Goal: Check status: Check status

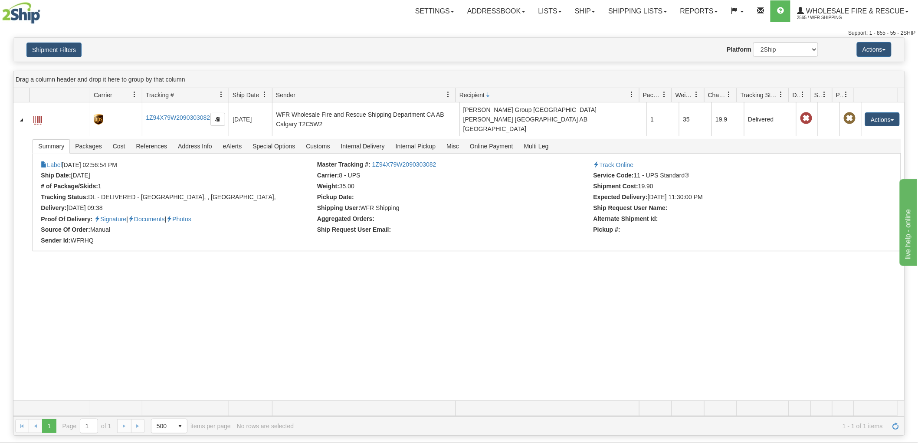
click at [278, 334] on div "31224995 2565 1Z94X79W2090303082 [DATE] [DATE] 02:56:54 PM WFR Wholesale Fire a…" at bounding box center [458, 251] width 891 height 298
click at [63, 47] on button "Shipment Filters" at bounding box center [53, 49] width 55 height 15
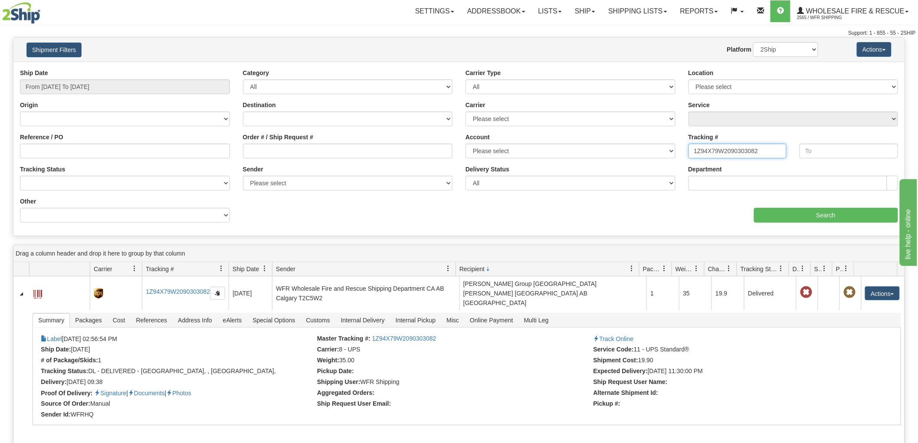
drag, startPoint x: 767, startPoint y: 151, endPoint x: 590, endPoint y: 158, distance: 177.1
click at [590, 158] on div "Ship Date From [DATE] To [DATE] Category All Inbound Outbound Carrier Type All …" at bounding box center [458, 149] width 891 height 160
paste input "1Z94X79W2098247325"
type input "1Z94X79W2098247325"
click at [835, 208] on input "Search" at bounding box center [826, 215] width 144 height 15
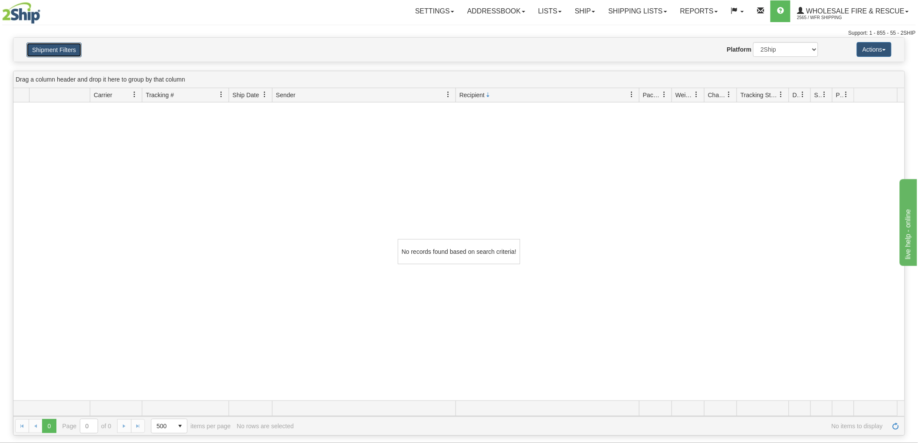
click at [52, 45] on button "Shipment Filters" at bounding box center [53, 49] width 55 height 15
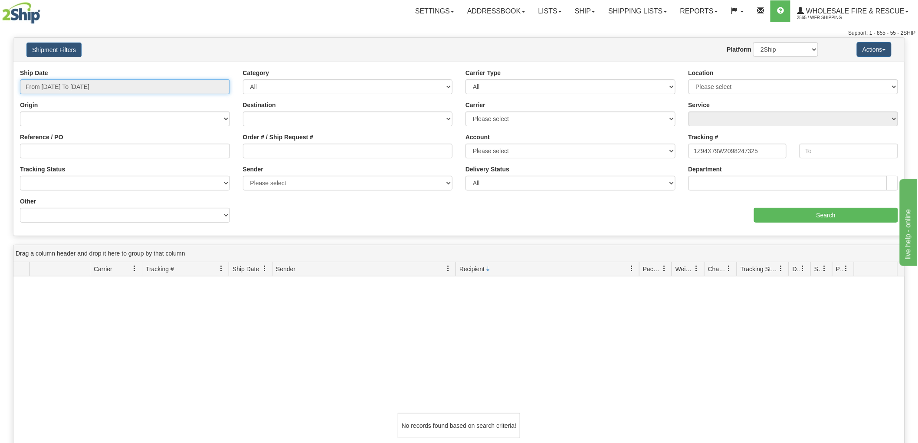
click at [150, 88] on input "From [DATE] To [DATE]" at bounding box center [125, 86] width 210 height 15
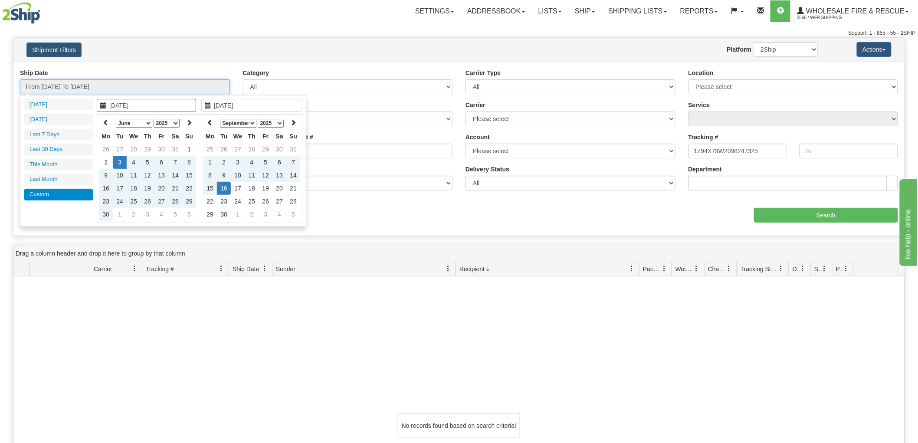
type input "[DATE]"
click at [226, 185] on td "16" at bounding box center [224, 188] width 14 height 13
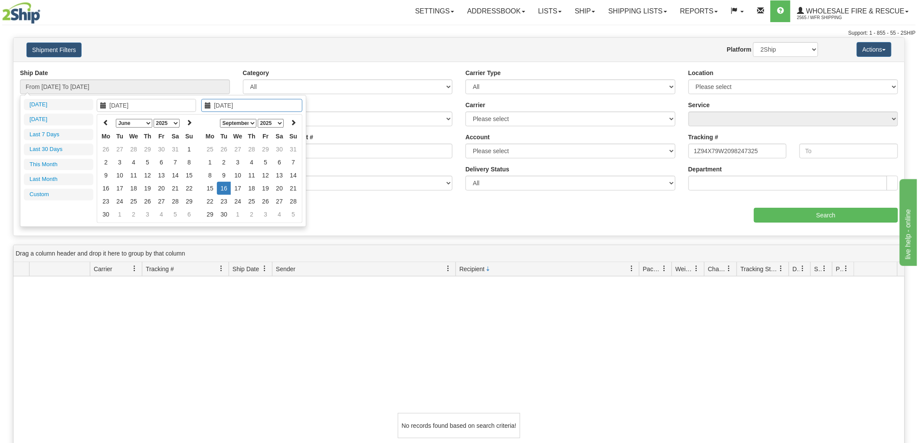
type input "[DATE]"
click at [435, 209] on div "Ship Date From [DATE] To [DATE] Category All Inbound Outbound Carrier Type All …" at bounding box center [458, 149] width 891 height 160
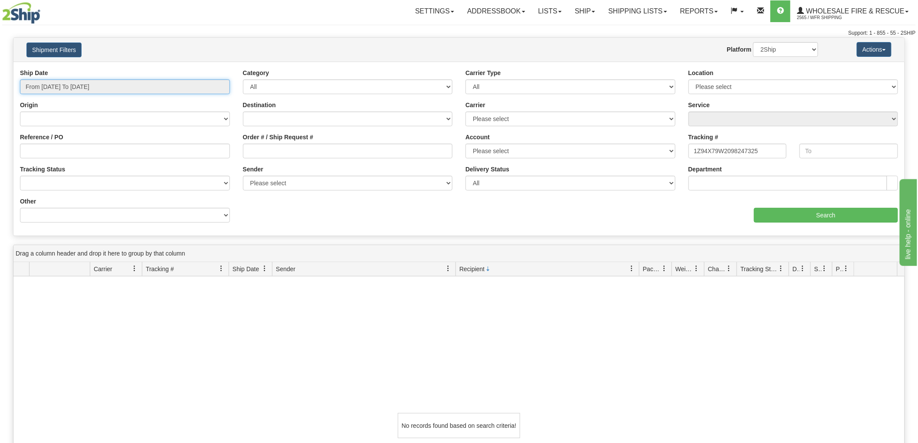
type input "[DATE]"
click at [118, 84] on input "From [DATE] To [DATE]" at bounding box center [125, 86] width 210 height 15
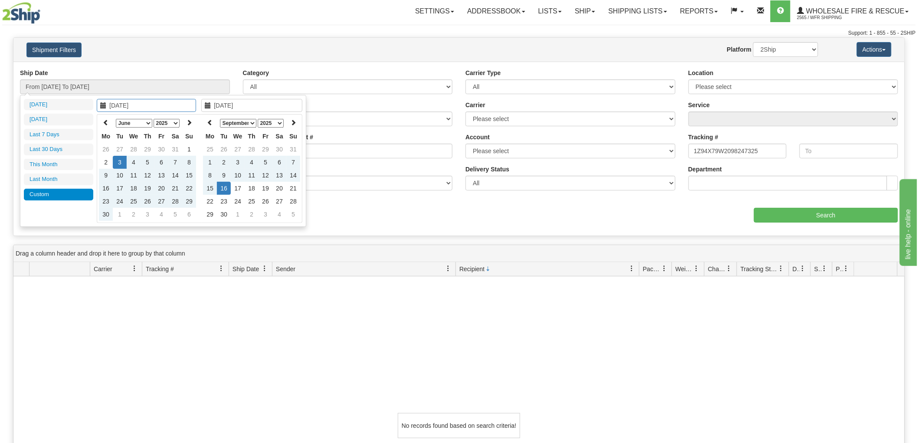
click at [149, 120] on select "January February March April May June July August September October November De…" at bounding box center [134, 123] width 36 height 9
type input "[DATE]"
click at [150, 149] on td "1" at bounding box center [147, 149] width 14 height 13
type input "[DATE]"
click at [247, 186] on td "18" at bounding box center [252, 188] width 14 height 13
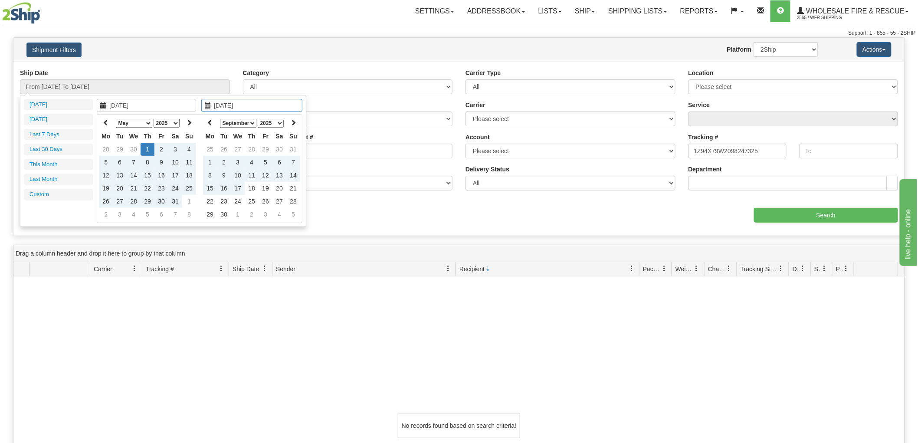
type input "From [DATE] To [DATE]"
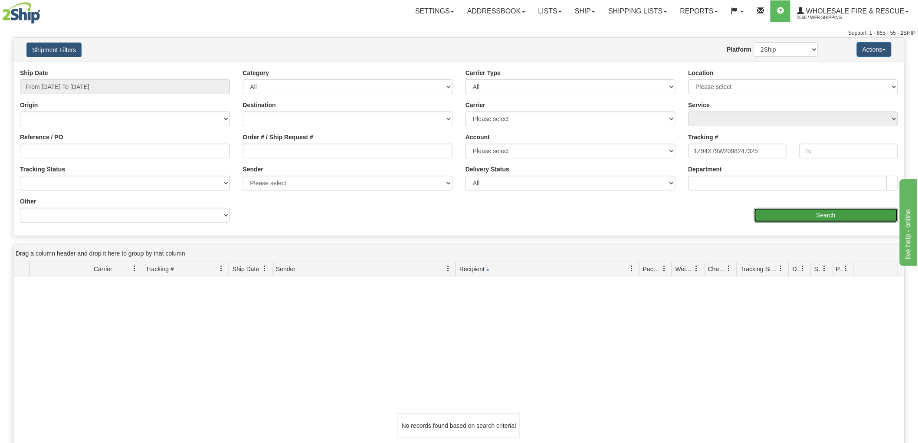
click at [792, 211] on input "Search" at bounding box center [826, 215] width 144 height 15
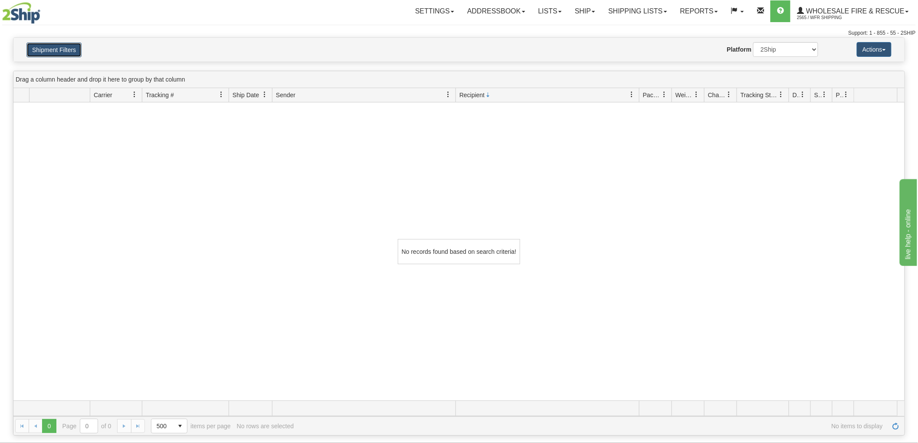
click at [42, 45] on button "Shipment Filters" at bounding box center [53, 49] width 55 height 15
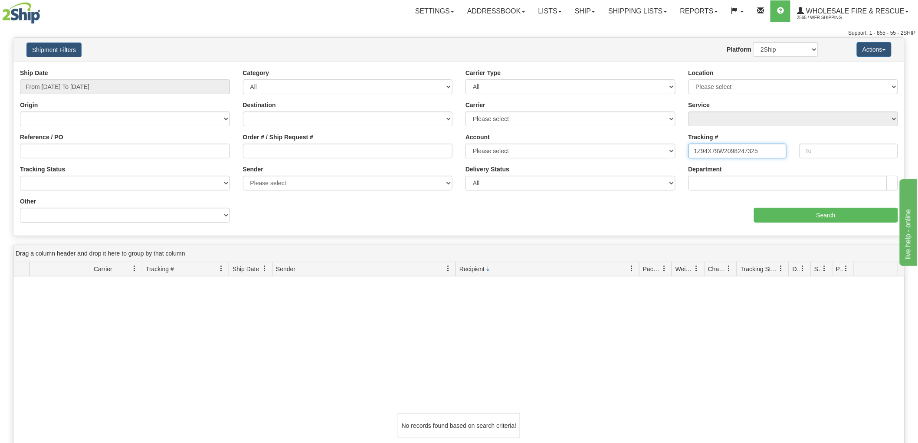
drag, startPoint x: 760, startPoint y: 150, endPoint x: 620, endPoint y: 162, distance: 140.1
click at [620, 162] on div "Ship Date From [DATE] To [DATE] Category All Inbound Outbound Carrier Type All …" at bounding box center [458, 149] width 891 height 160
click at [200, 85] on input "From [DATE] To [DATE]" at bounding box center [125, 86] width 210 height 15
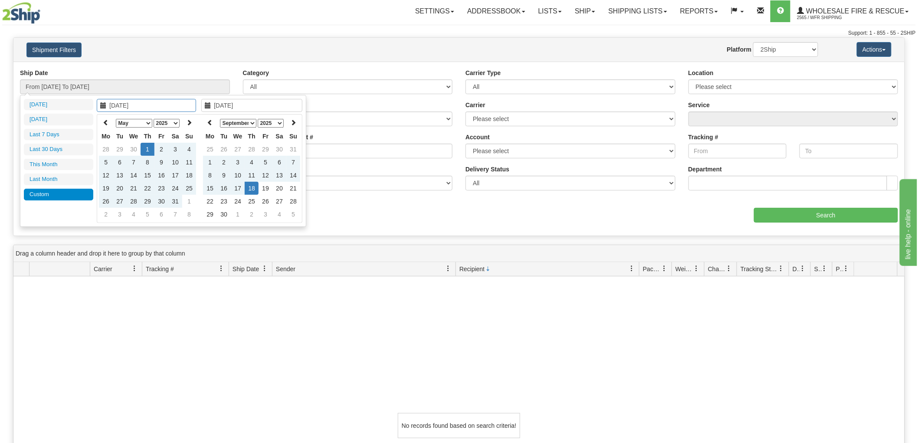
click at [144, 121] on select "January February March April May June July August September October November De…" at bounding box center [134, 123] width 36 height 9
type input "[DATE]"
click at [131, 173] on td "16" at bounding box center [134, 175] width 14 height 13
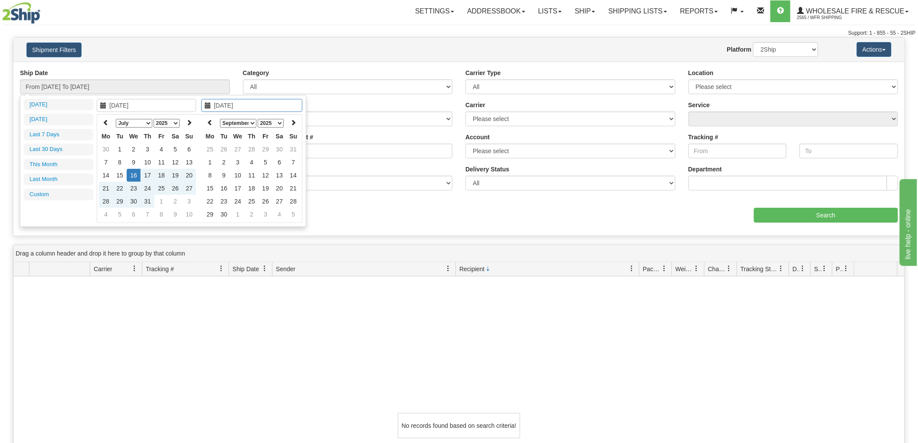
click at [253, 121] on select "January February March April May June July August September October November De…" at bounding box center [238, 123] width 36 height 9
type input "[DATE]"
click at [249, 172] on td "17" at bounding box center [252, 175] width 14 height 13
type input "From [DATE] To [DATE]"
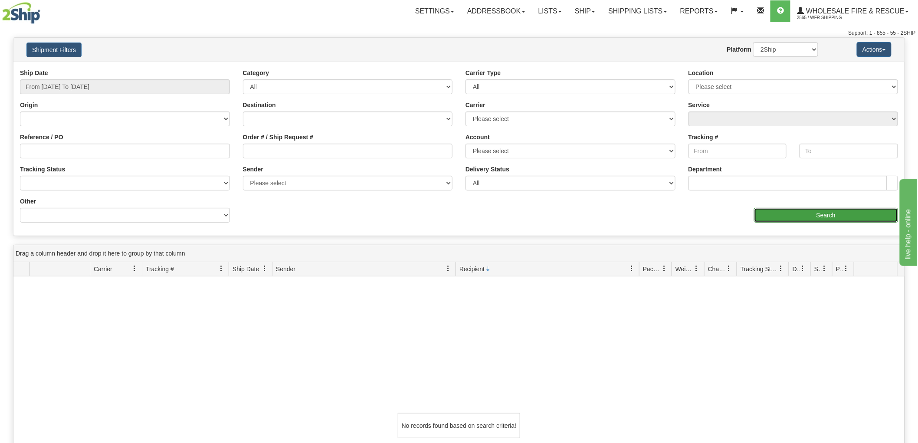
click at [836, 214] on input "Search" at bounding box center [826, 215] width 144 height 15
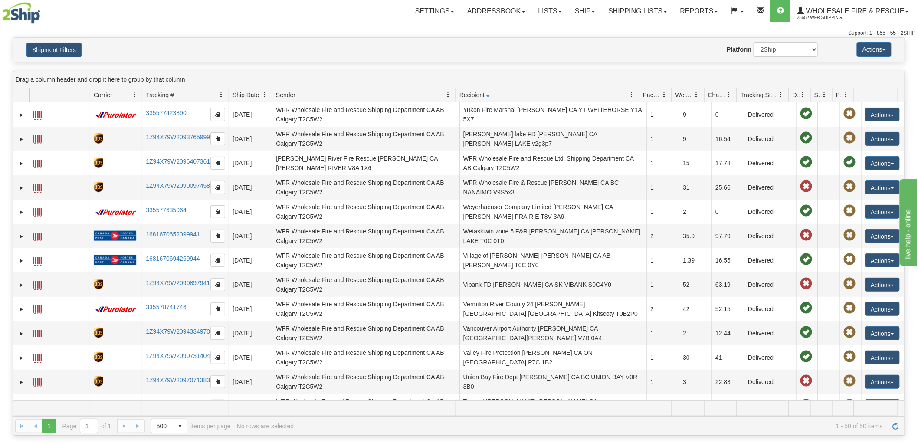
click at [493, 94] on span "Recipient" at bounding box center [544, 95] width 176 height 14
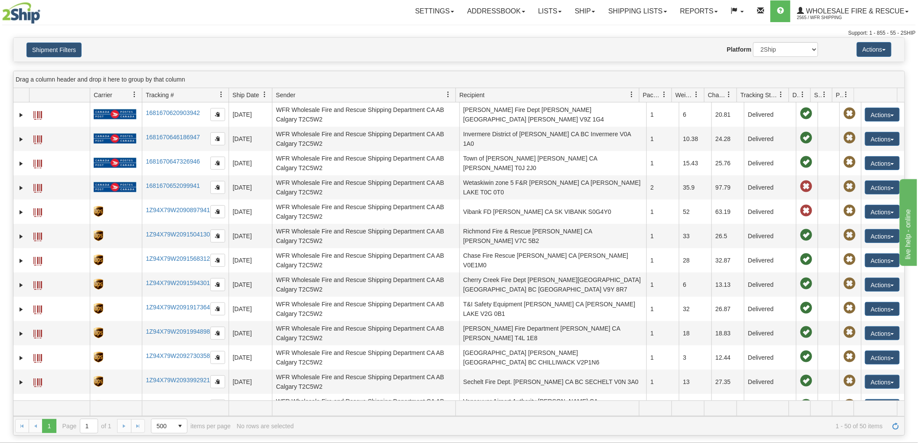
click at [484, 94] on span "Recipient" at bounding box center [471, 95] width 25 height 9
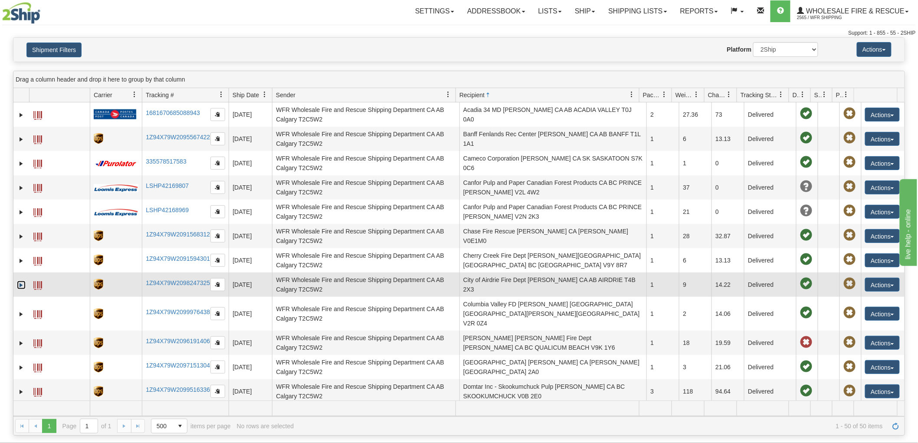
click at [23, 287] on link "Expand" at bounding box center [21, 285] width 9 height 9
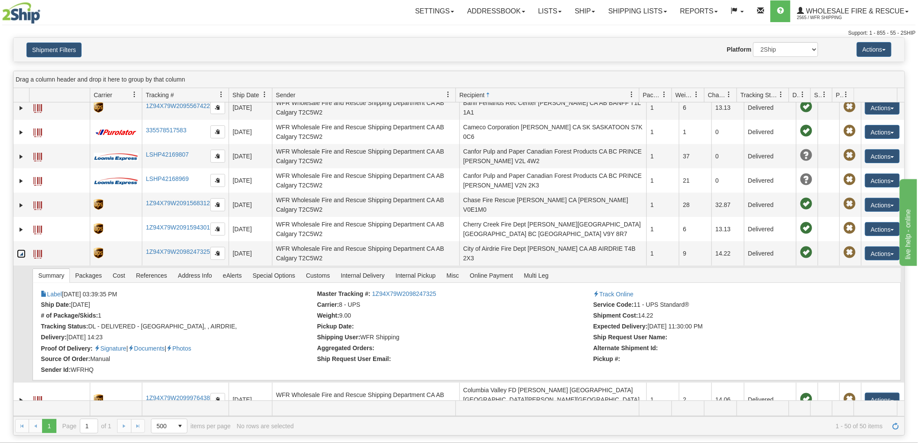
scroll to position [48, 0]
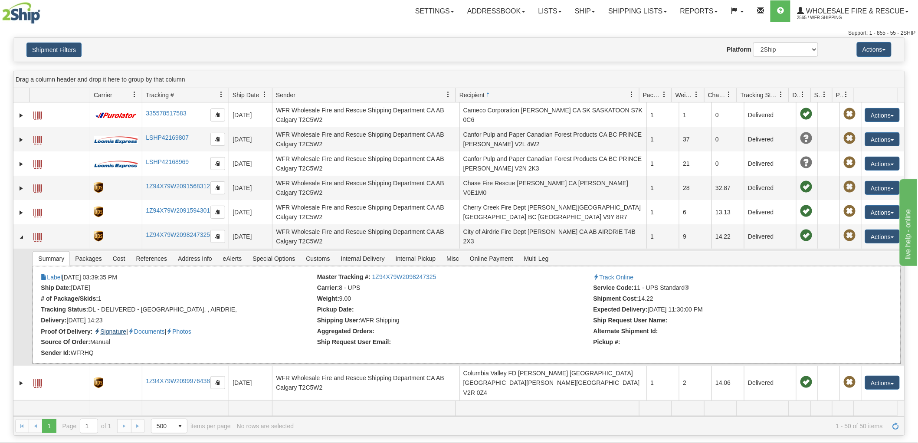
click at [126, 332] on link "Signature" at bounding box center [110, 331] width 32 height 7
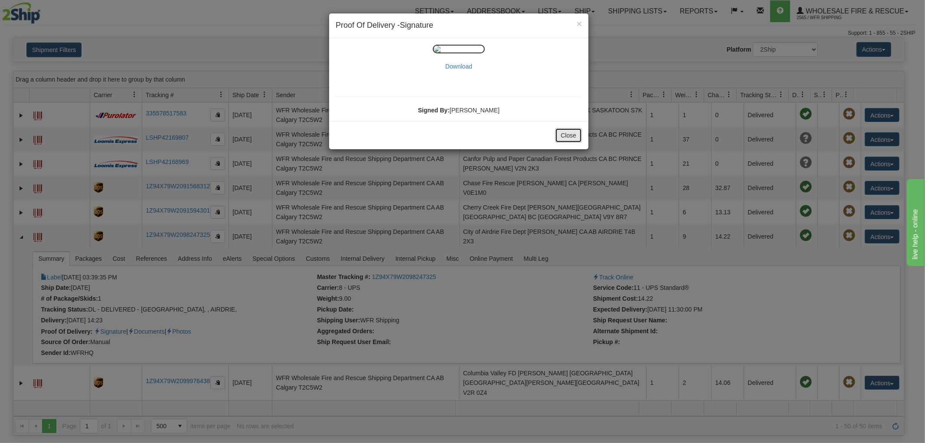
click at [562, 135] on button "Close" at bounding box center [568, 135] width 27 height 15
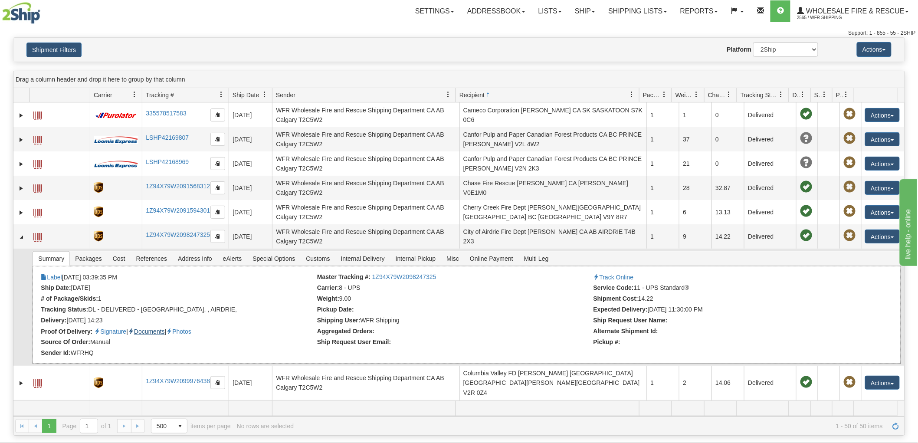
click at [148, 332] on link "Documents" at bounding box center [146, 331] width 37 height 7
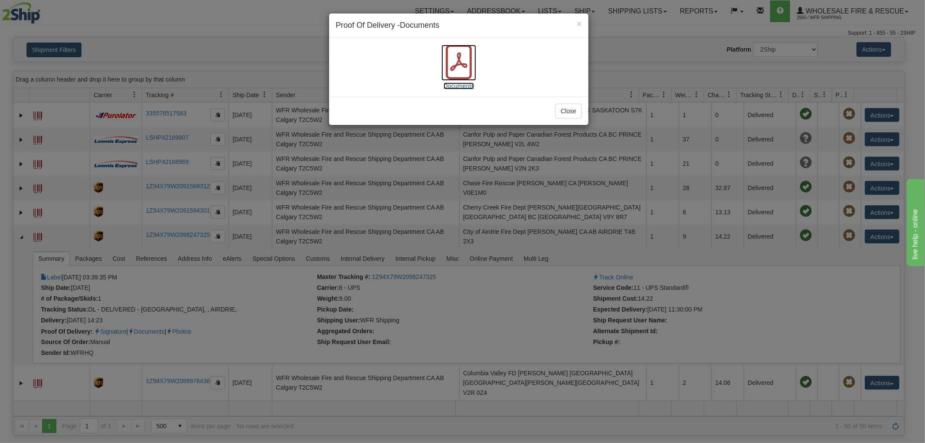
click at [455, 69] on icon at bounding box center [458, 62] width 35 height 35
click at [280, 348] on div "× Proof Of Delivery - Documents Documents Close" at bounding box center [462, 221] width 925 height 443
click at [571, 111] on button "Close" at bounding box center [568, 111] width 27 height 15
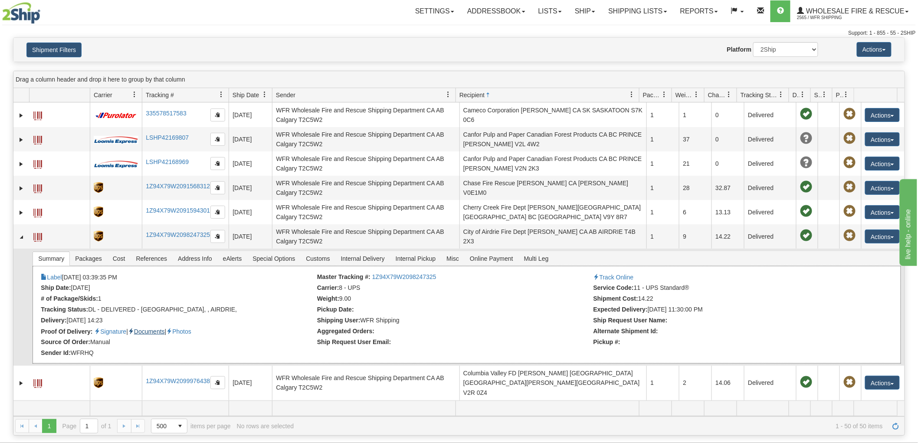
click at [148, 329] on link "Documents" at bounding box center [146, 331] width 37 height 7
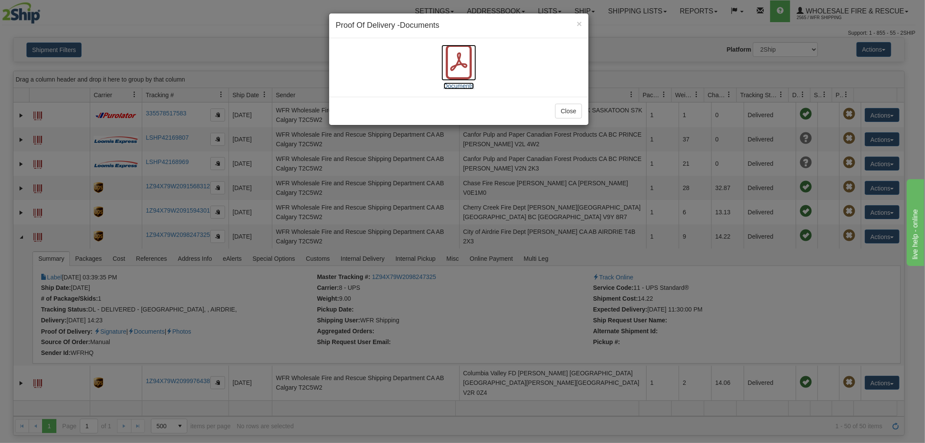
click at [451, 68] on icon at bounding box center [458, 61] width 17 height 19
click at [85, 258] on div "× Proof Of Delivery - Documents Documents Close" at bounding box center [462, 221] width 925 height 443
click at [560, 109] on button "Close" at bounding box center [568, 111] width 27 height 15
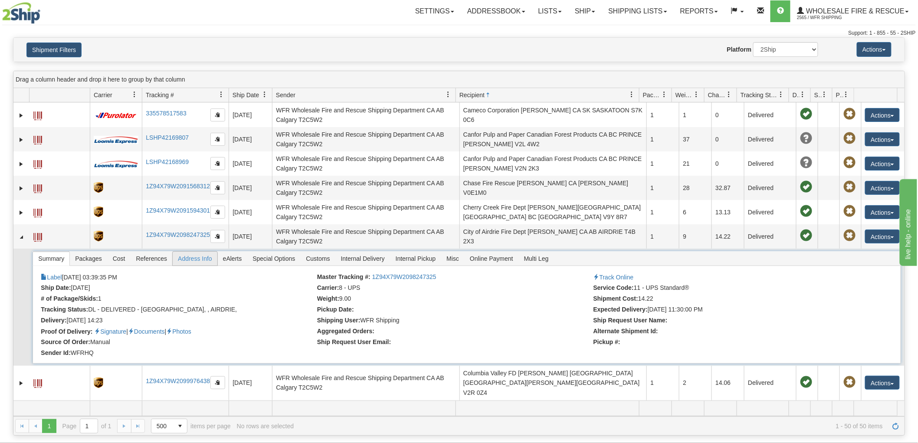
click at [182, 257] on span "Address Info" at bounding box center [195, 259] width 45 height 14
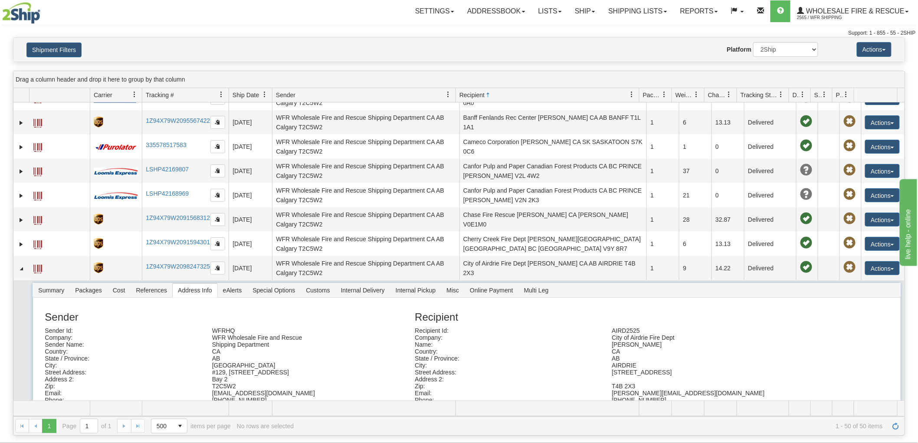
scroll to position [0, 0]
